Goal: Find specific page/section: Find specific page/section

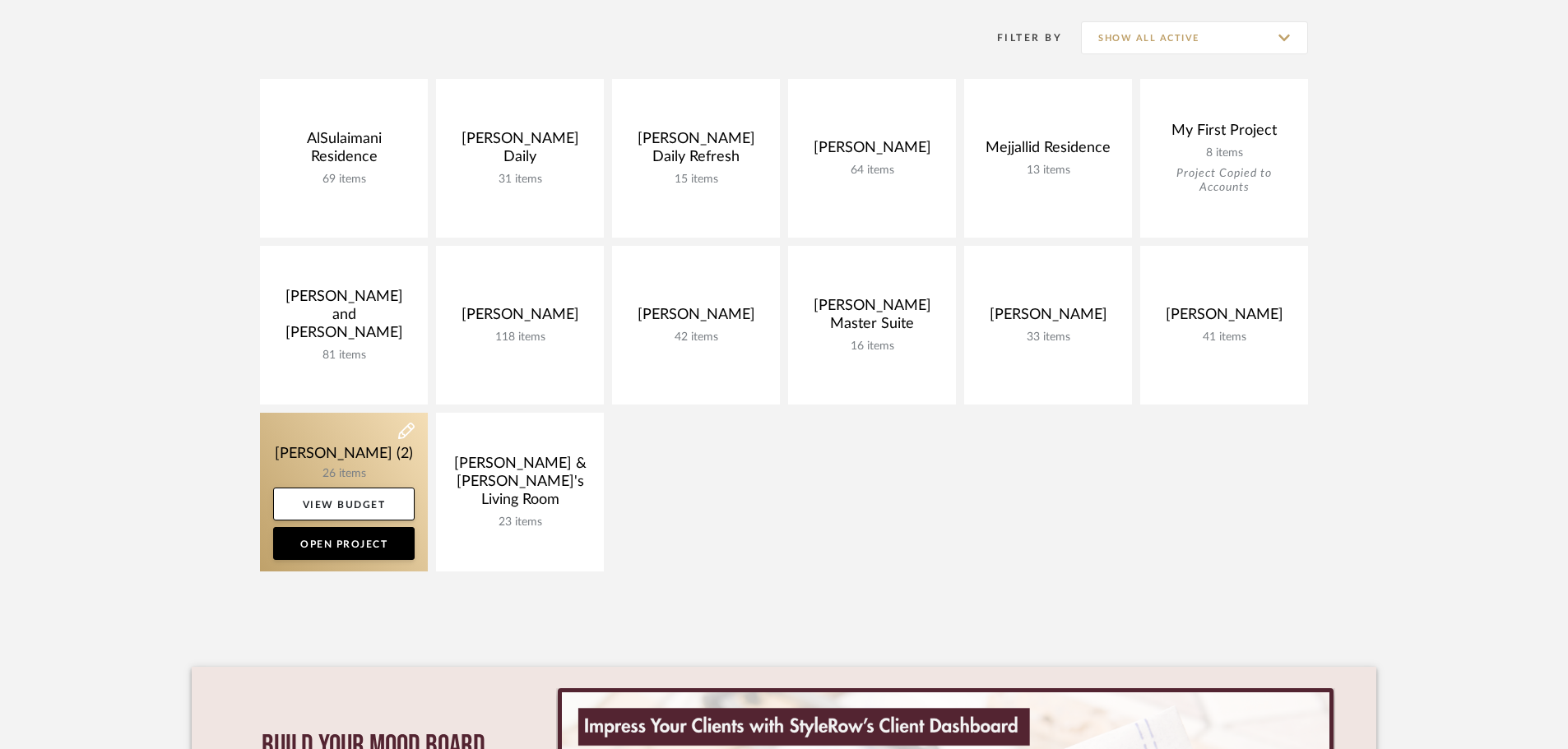
click at [339, 461] on link at bounding box center [344, 492] width 168 height 159
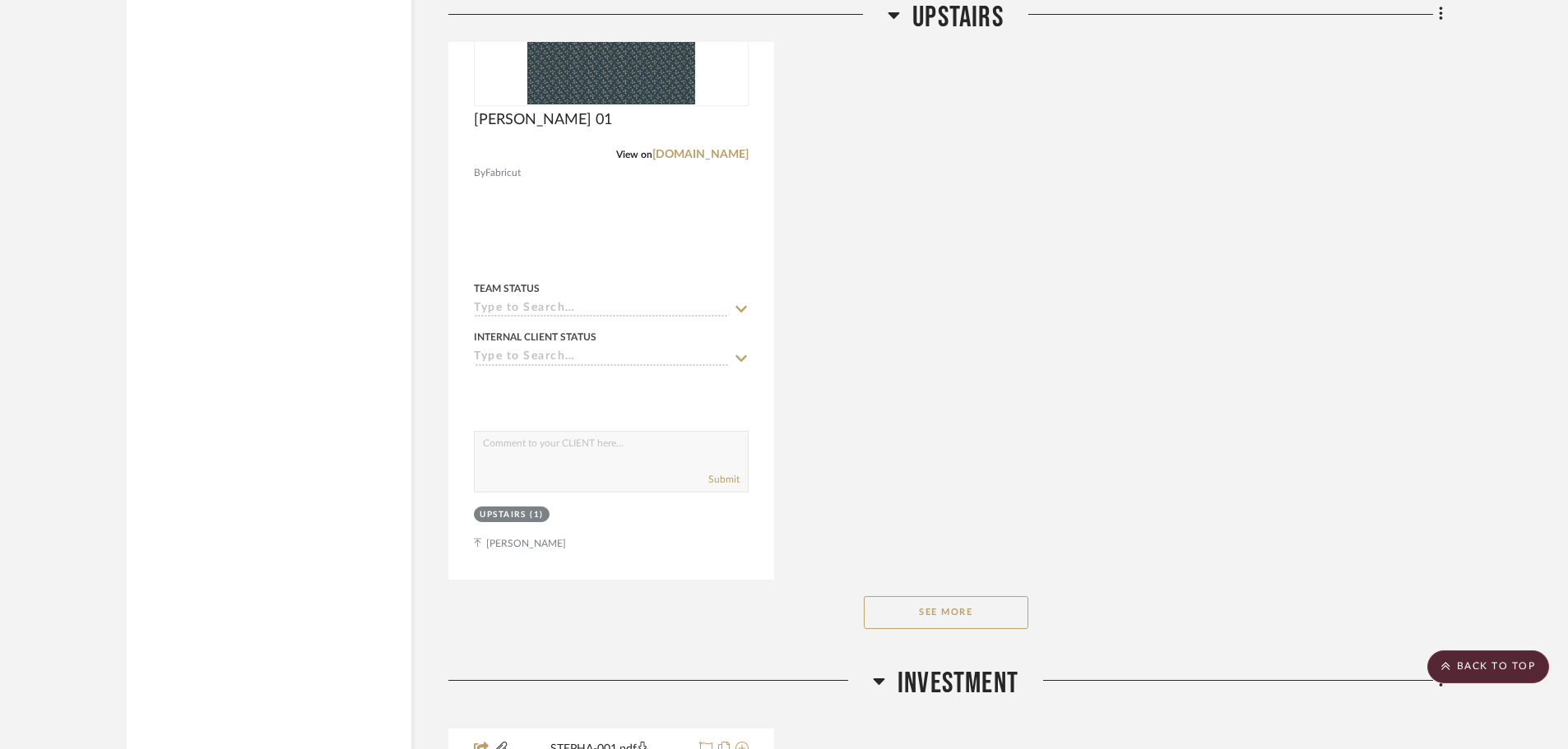
scroll to position [8468, 0]
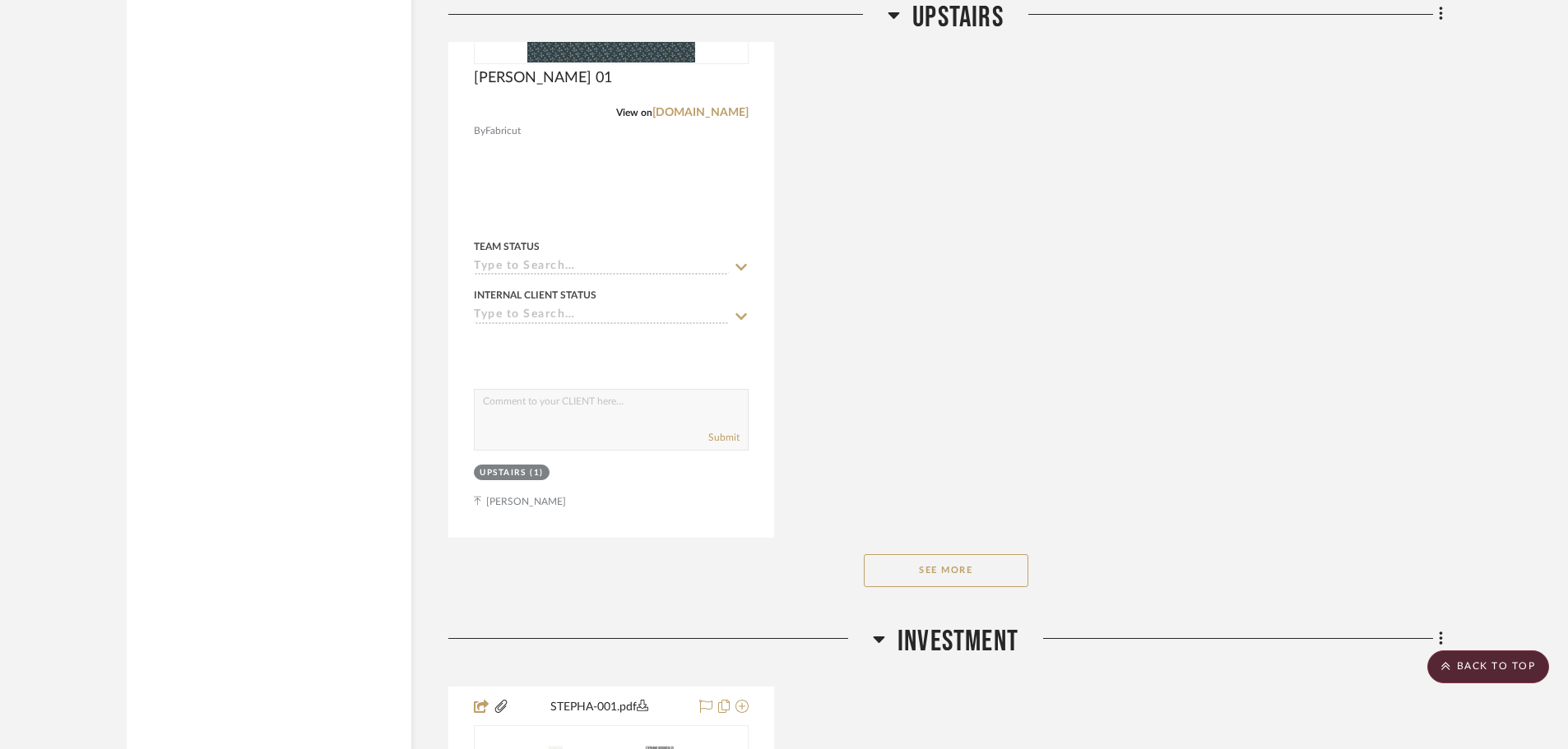
click at [985, 558] on button "See More" at bounding box center [946, 570] width 164 height 33
click at [982, 572] on button "See Less" at bounding box center [946, 570] width 164 height 33
click at [982, 572] on button "See More" at bounding box center [946, 570] width 164 height 33
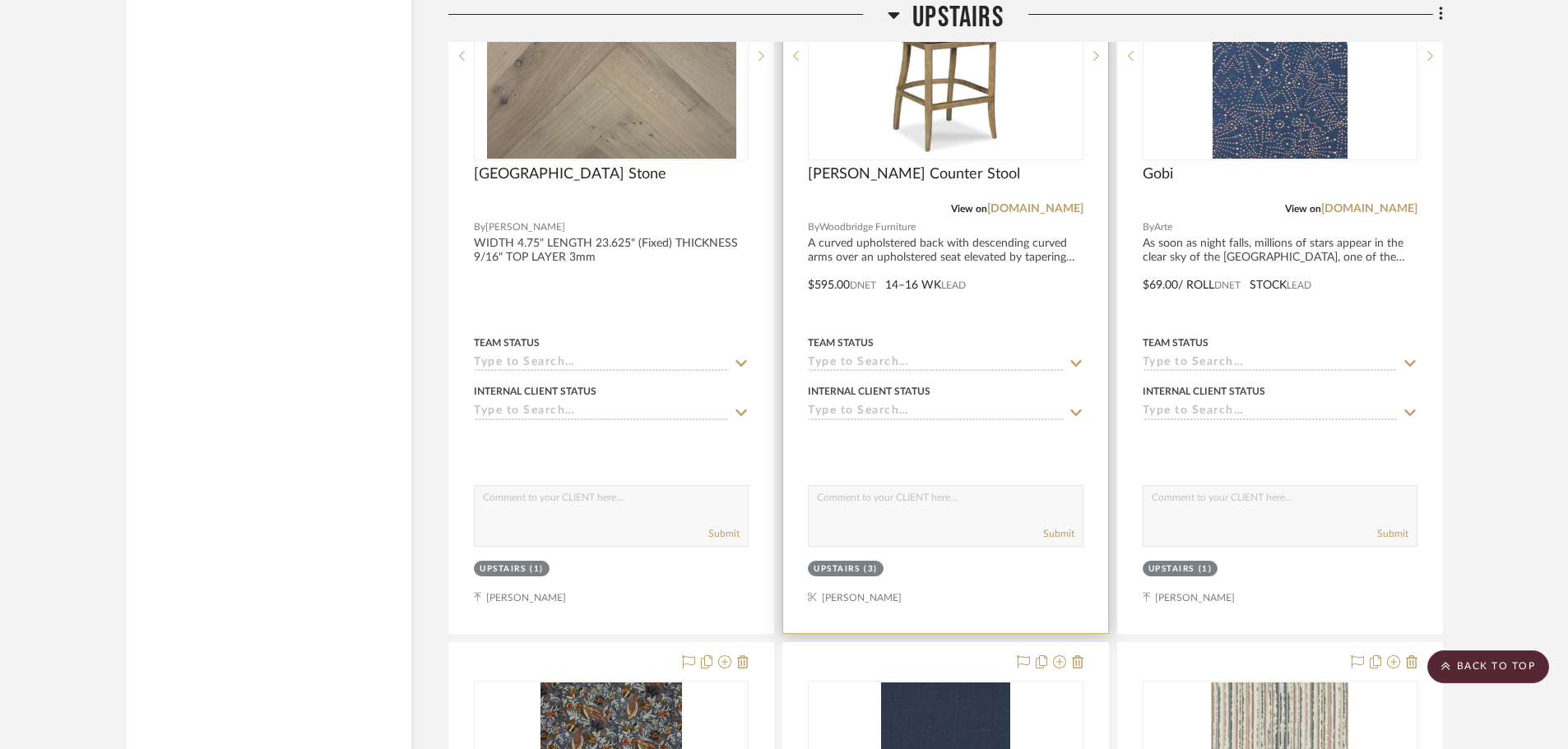
scroll to position [6824, 0]
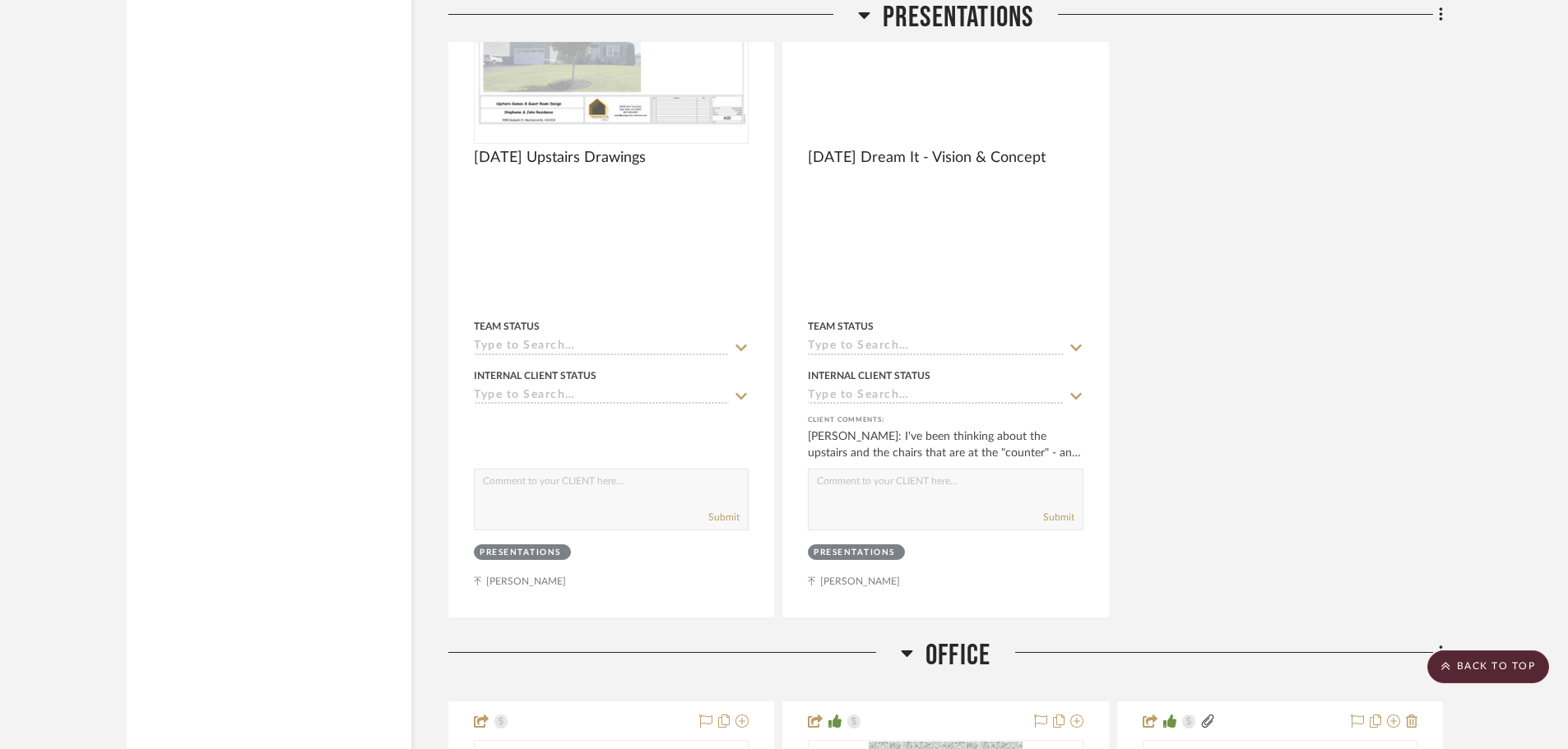
drag, startPoint x: 956, startPoint y: 340, endPoint x: 1019, endPoint y: 139, distance: 210.6
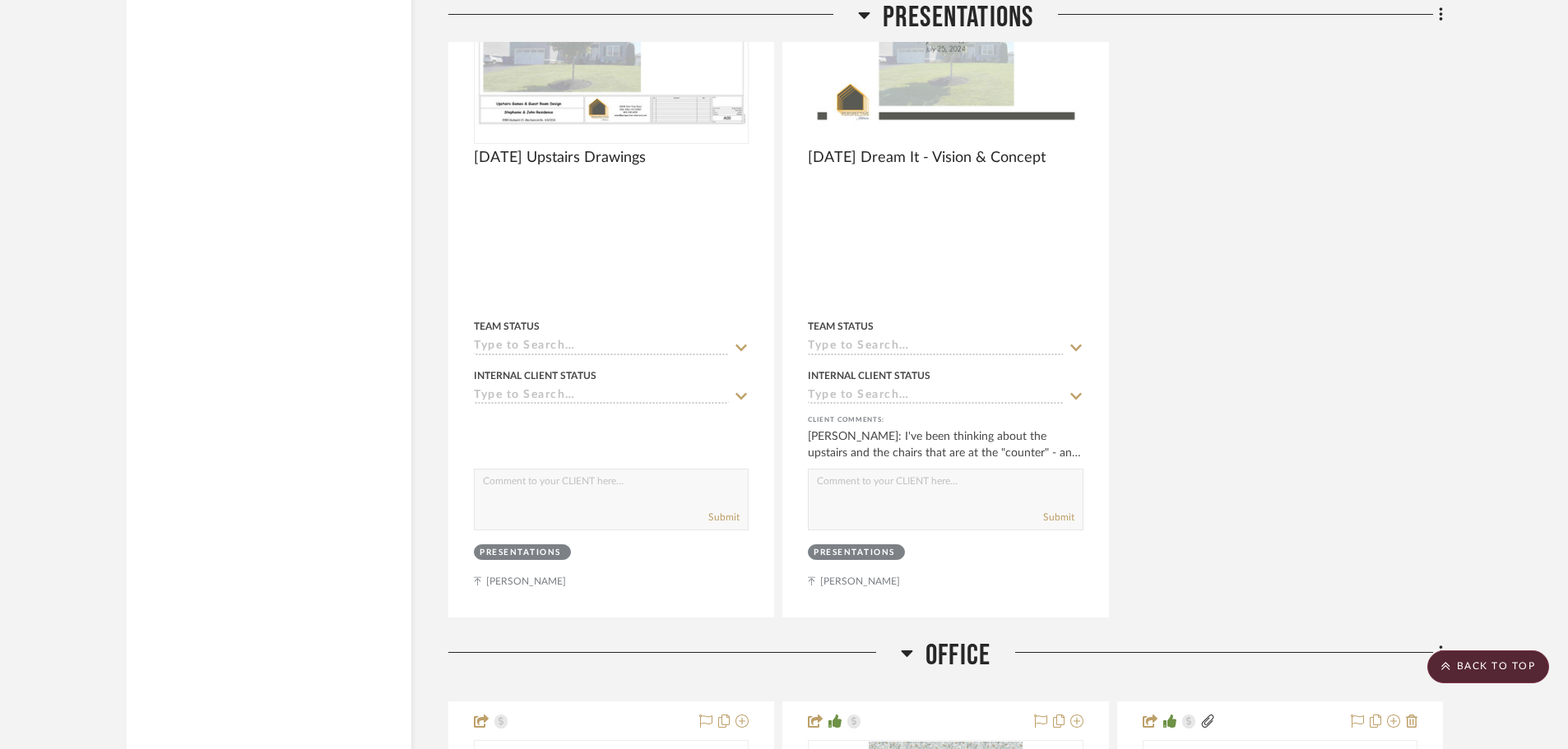
scroll to position [3475, 0]
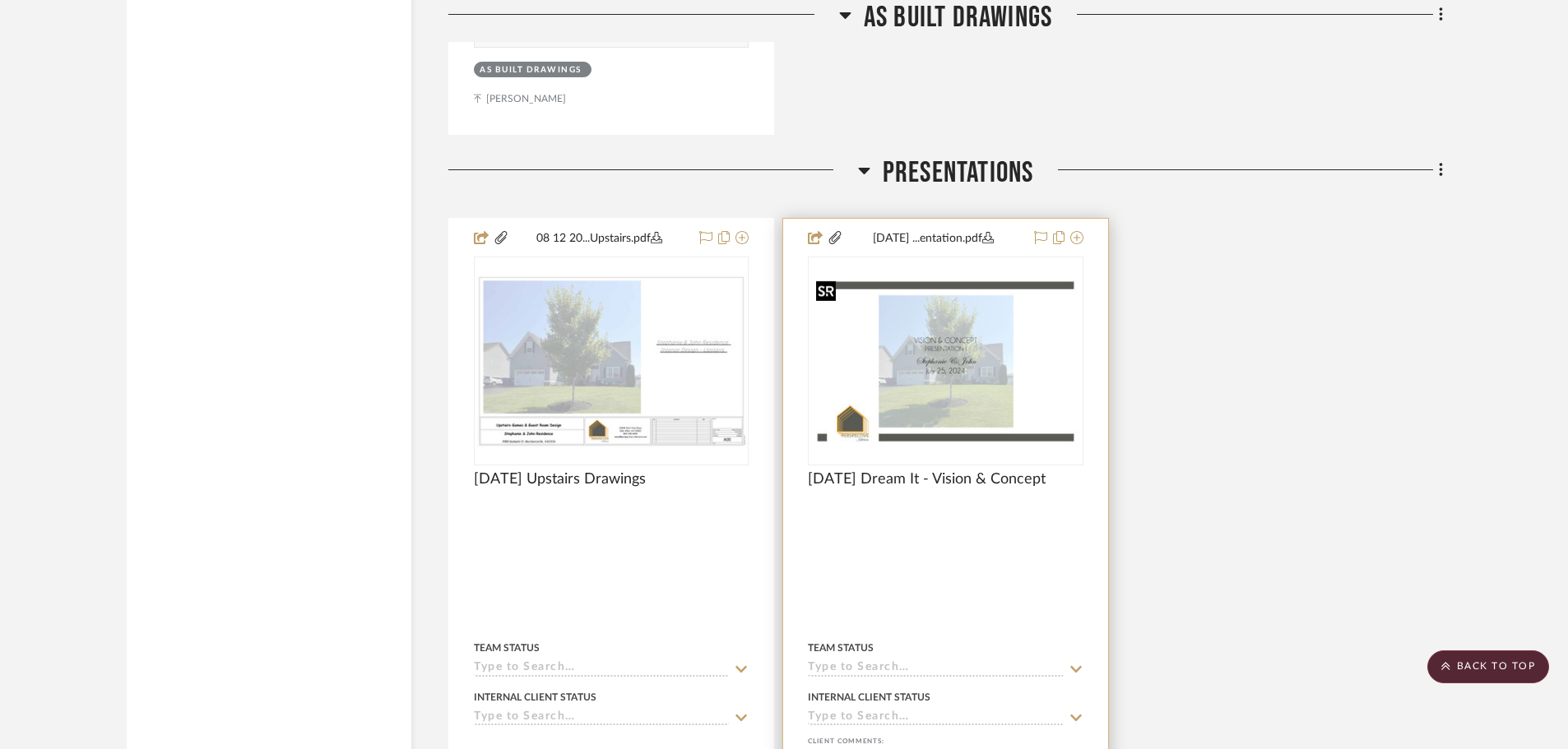
click at [931, 390] on img "0" at bounding box center [945, 362] width 272 height 175
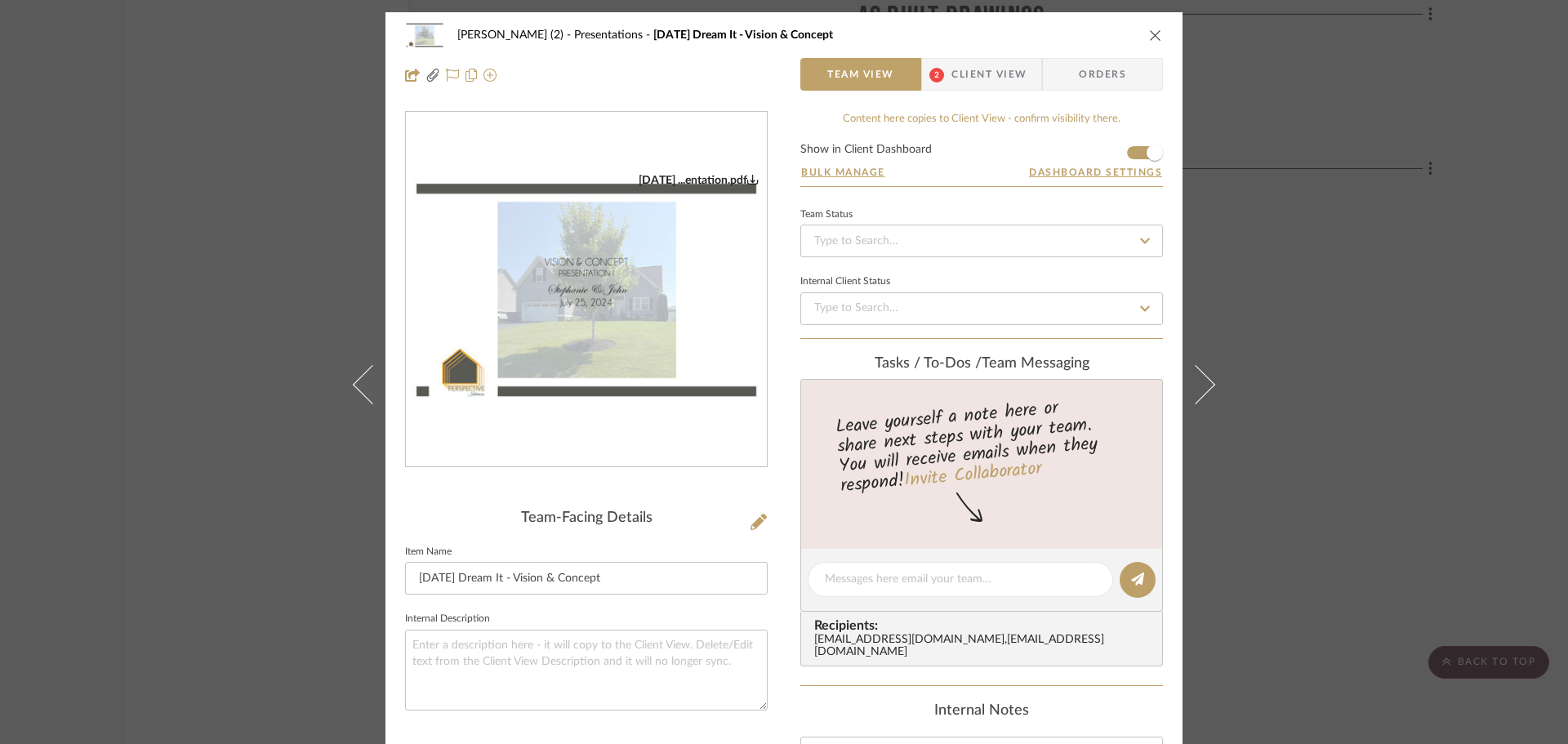
click at [505, 297] on div "[DATE] ...entation.pdf" at bounding box center [587, 290] width 361 height 356
click at [514, 292] on img "0" at bounding box center [587, 290] width 361 height 233
